Goal: Information Seeking & Learning: Learn about a topic

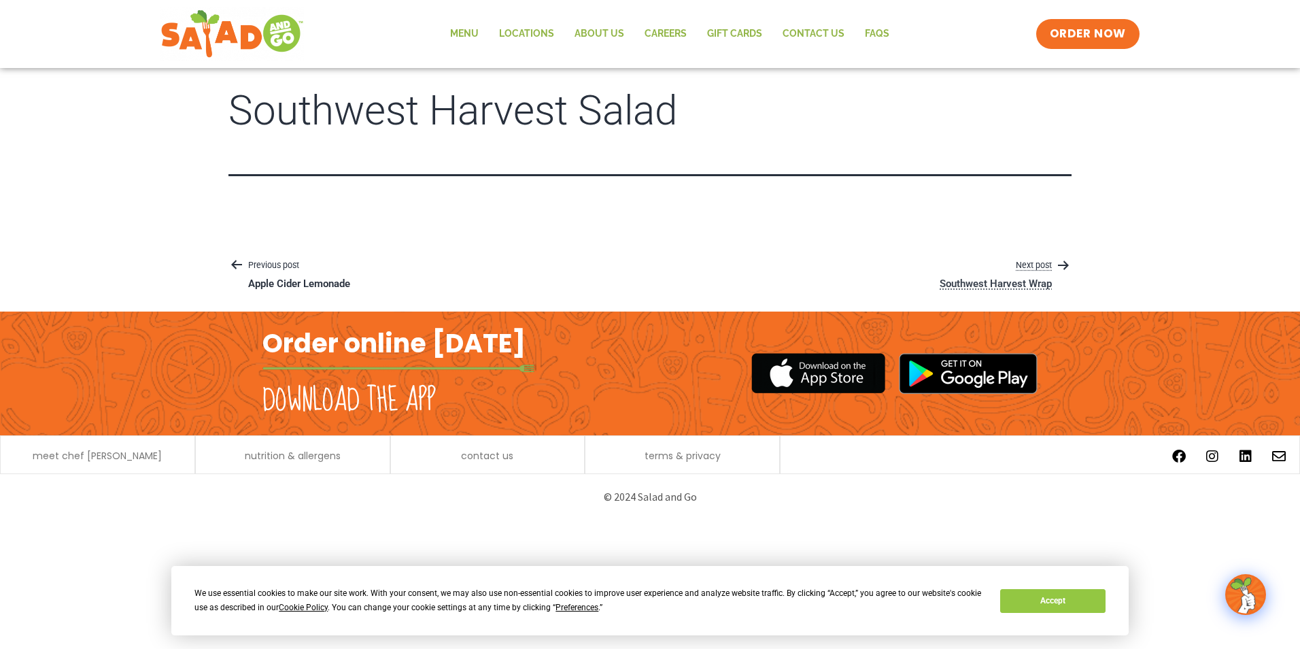
click at [1046, 282] on p "Southwest Harvest Wrap" at bounding box center [996, 284] width 112 height 14
click at [290, 267] on p "Previous post" at bounding box center [305, 266] width 154 height 16
click at [1010, 283] on p "Southwest Harvest Wrap" at bounding box center [996, 284] width 112 height 14
click at [1085, 603] on button "Accept" at bounding box center [1052, 601] width 105 height 24
